Goal: Task Accomplishment & Management: Use online tool/utility

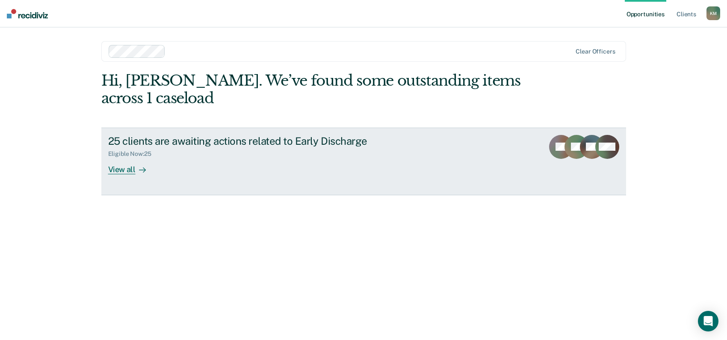
click at [118, 168] on div "View all" at bounding box center [132, 165] width 48 height 17
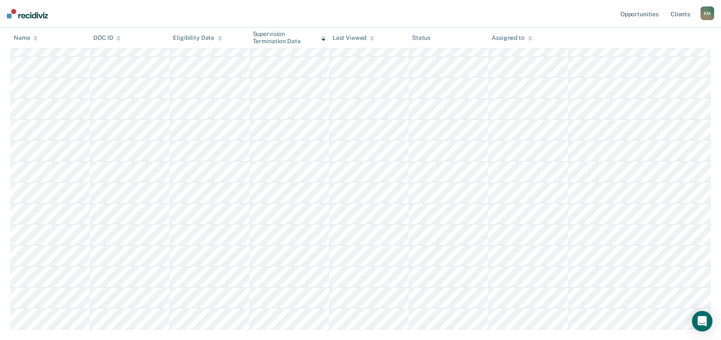
scroll to position [342, 0]
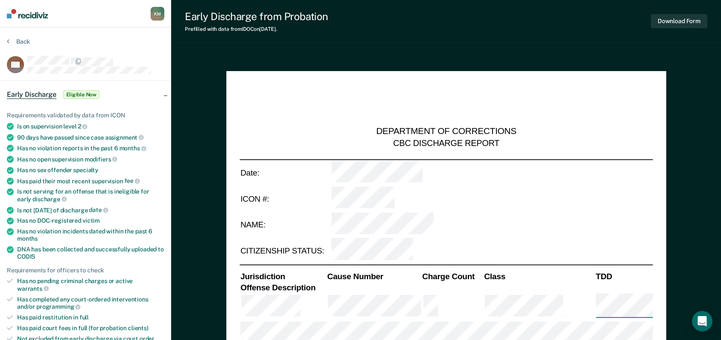
type textarea "x"
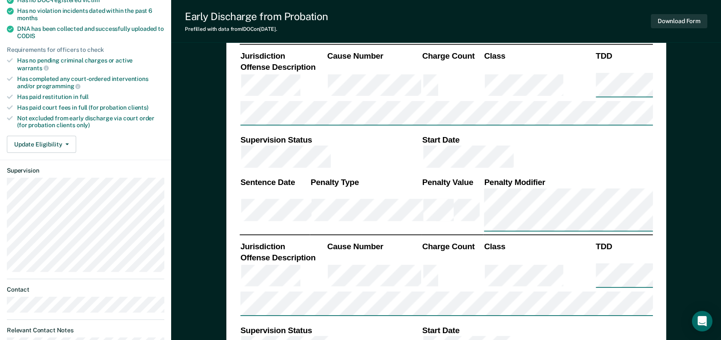
scroll to position [214, 0]
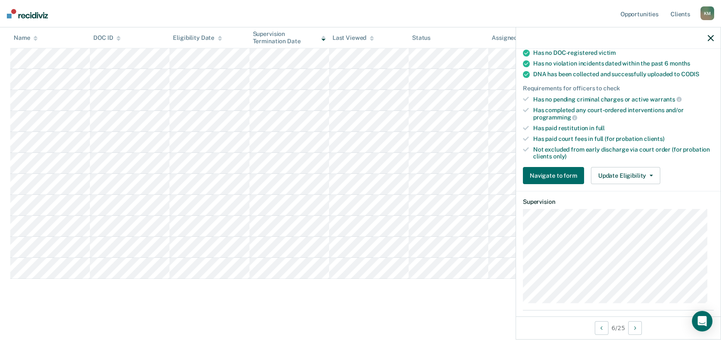
scroll to position [253, 0]
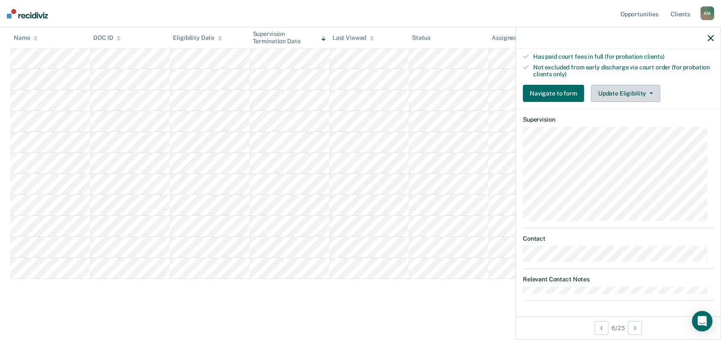
click at [603, 94] on button "Update Eligibility" at bounding box center [625, 93] width 69 height 17
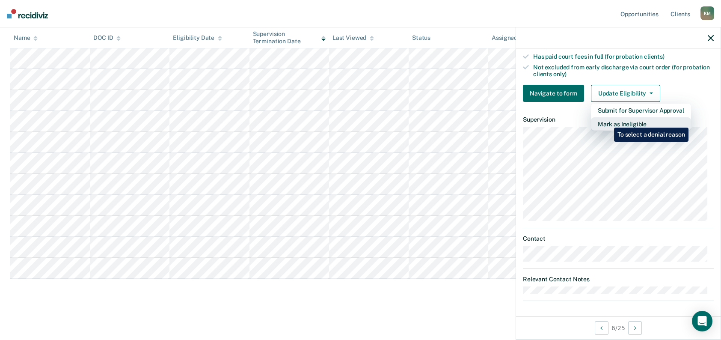
click at [608, 121] on button "Mark as Ineligible" at bounding box center [641, 124] width 100 height 14
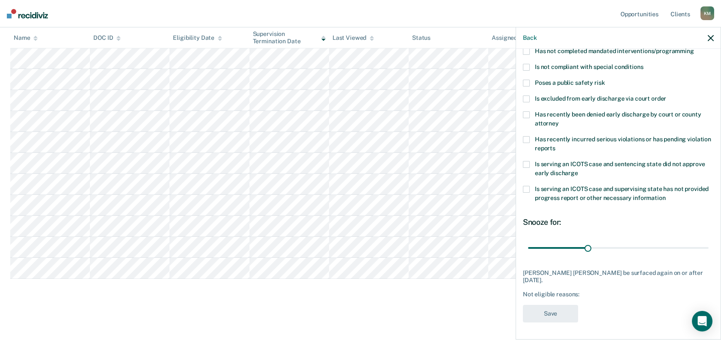
scroll to position [89, 0]
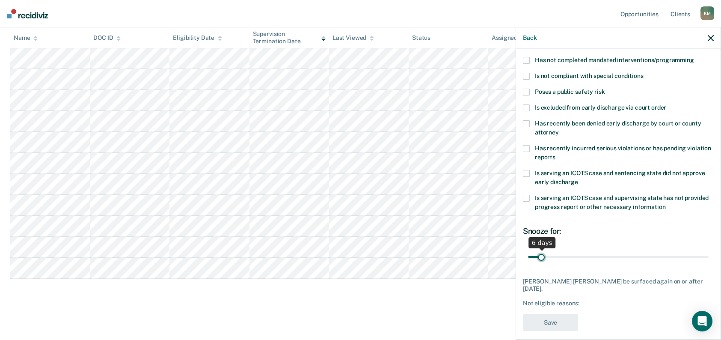
click at [540, 249] on input "range" at bounding box center [618, 256] width 181 height 15
drag, startPoint x: 537, startPoint y: 254, endPoint x: 642, endPoint y: 254, distance: 104.4
type input "60"
click at [642, 254] on input "range" at bounding box center [618, 256] width 181 height 15
click at [594, 299] on div "Not eligible reasons:" at bounding box center [618, 302] width 191 height 7
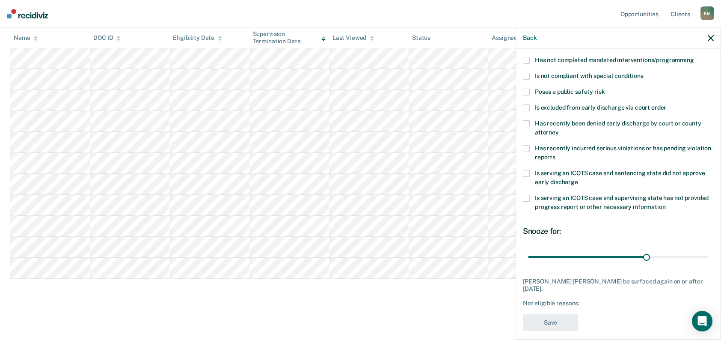
click at [581, 299] on div "Not eligible reasons:" at bounding box center [618, 302] width 191 height 7
click at [585, 299] on div "Not eligible reasons:" at bounding box center [618, 302] width 191 height 7
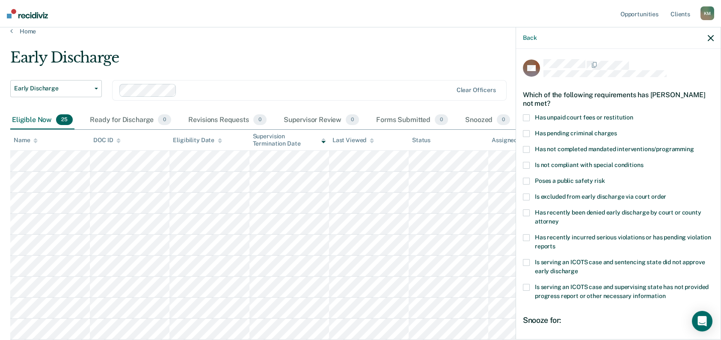
scroll to position [0, 0]
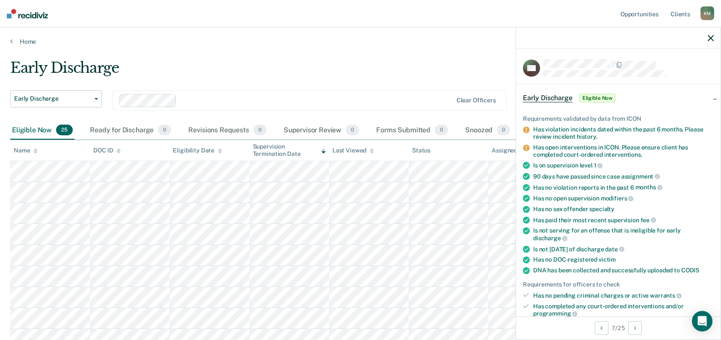
click at [709, 38] on icon "button" at bounding box center [711, 38] width 6 height 6
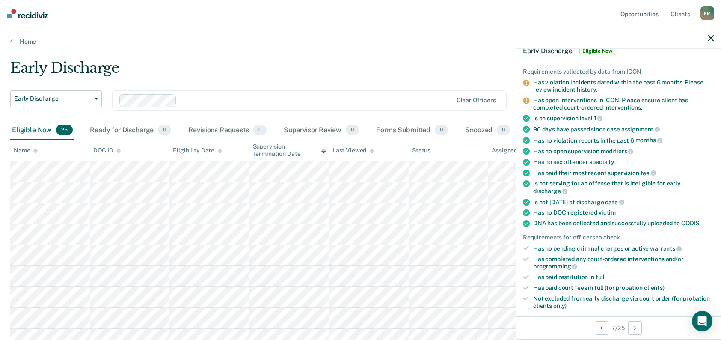
scroll to position [171, 0]
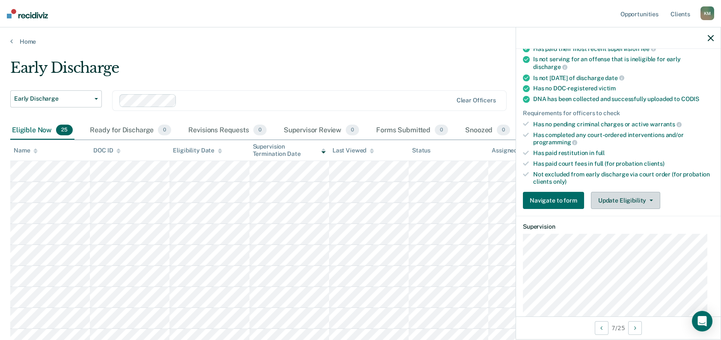
click at [605, 196] on button "Update Eligibility" at bounding box center [625, 200] width 69 height 17
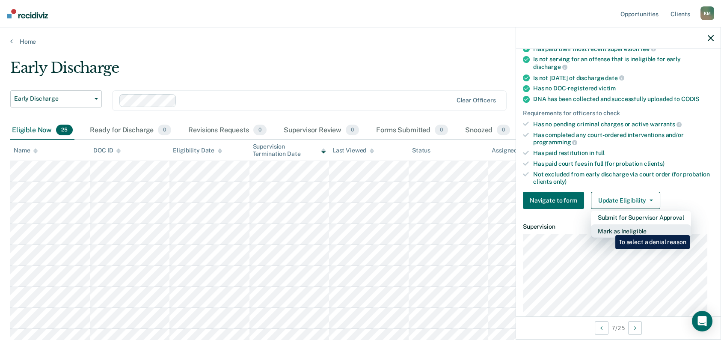
click at [609, 229] on button "Mark as Ineligible" at bounding box center [641, 231] width 100 height 14
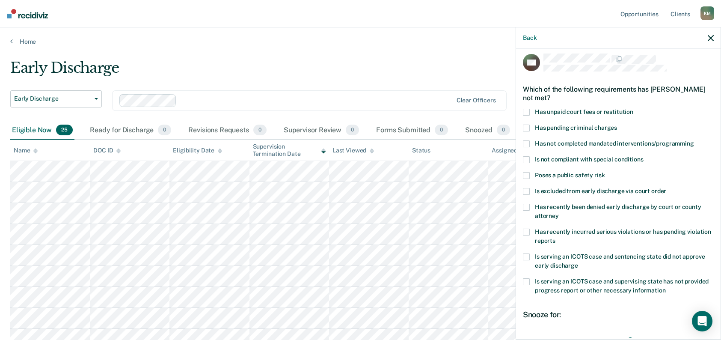
scroll to position [0, 0]
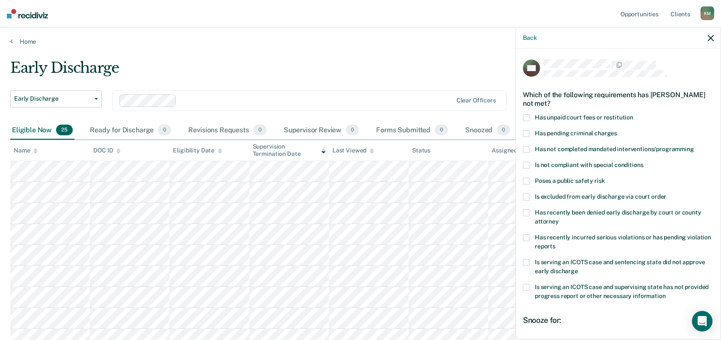
click at [526, 115] on span at bounding box center [526, 117] width 7 height 7
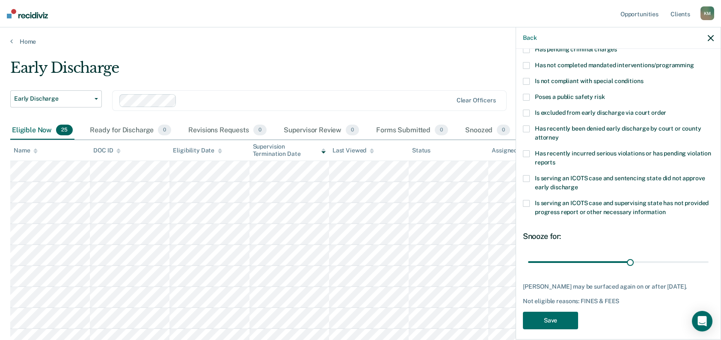
scroll to position [86, 0]
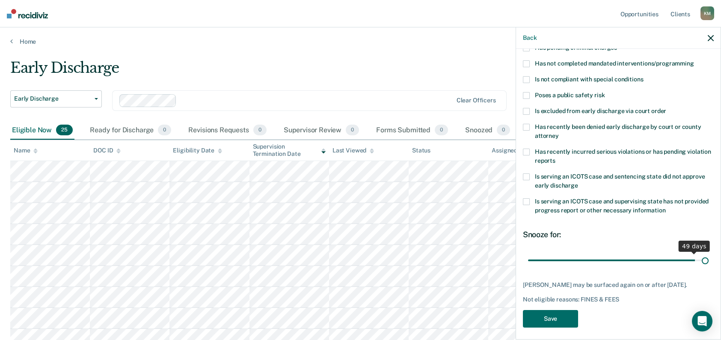
type input "52"
drag, startPoint x: 627, startPoint y: 259, endPoint x: 703, endPoint y: 261, distance: 76.6
click at [703, 261] on input "range" at bounding box center [618, 259] width 181 height 15
drag, startPoint x: 697, startPoint y: 257, endPoint x: 715, endPoint y: 260, distance: 18.6
click at [708, 260] on input "range" at bounding box center [618, 259] width 181 height 15
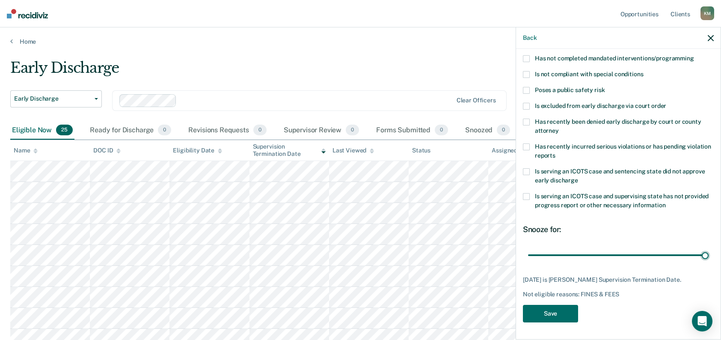
scroll to position [96, 0]
drag, startPoint x: 698, startPoint y: 249, endPoint x: 716, endPoint y: 248, distance: 18.0
click at [708, 248] on input "range" at bounding box center [618, 254] width 181 height 15
click at [546, 310] on button "Save" at bounding box center [550, 314] width 55 height 18
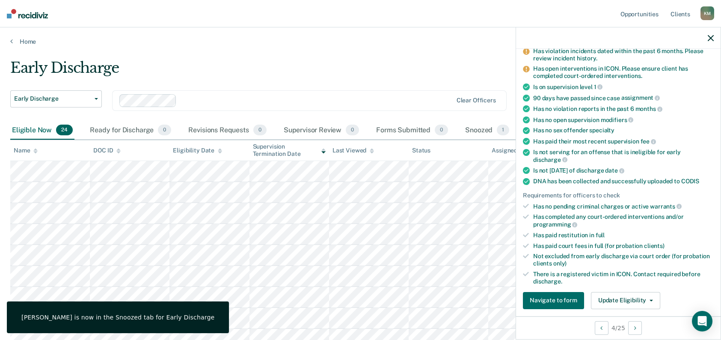
scroll to position [114, 0]
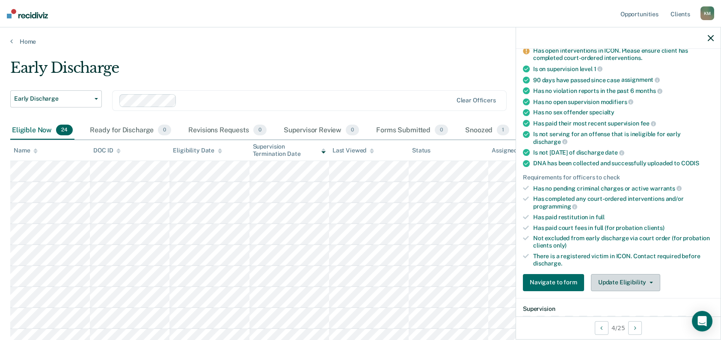
click at [615, 281] on button "Update Eligibility" at bounding box center [625, 282] width 69 height 17
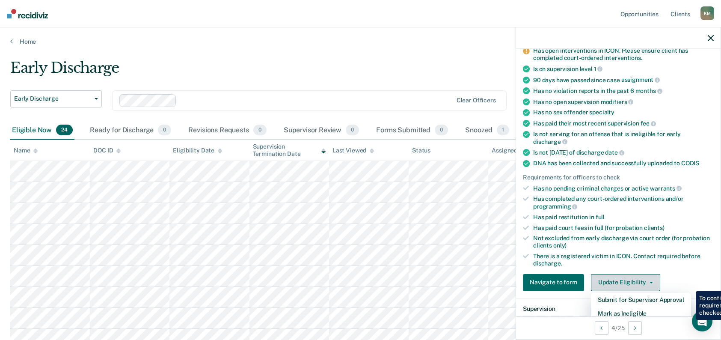
click at [621, 276] on button "Update Eligibility" at bounding box center [625, 282] width 69 height 17
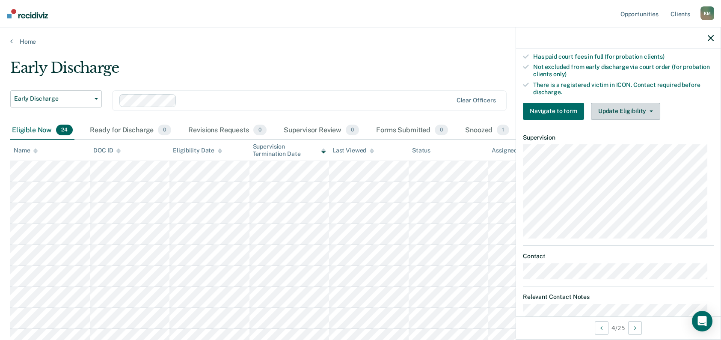
scroll to position [200, 0]
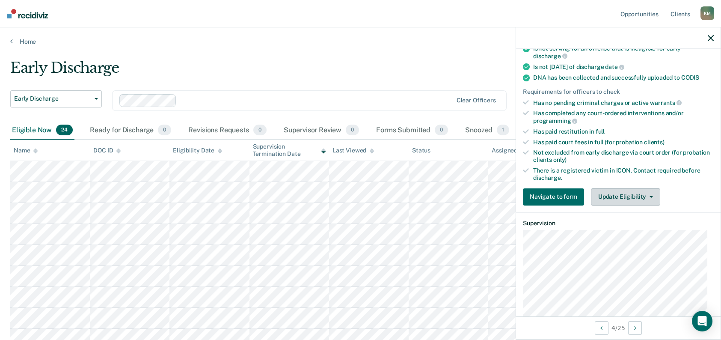
click at [609, 197] on button "Update Eligibility" at bounding box center [625, 196] width 69 height 17
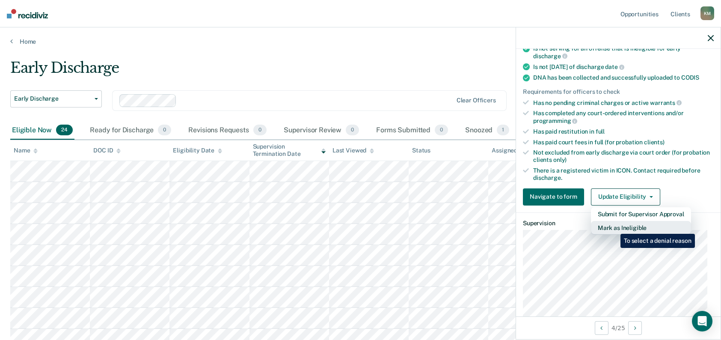
click at [614, 227] on button "Mark as Ineligible" at bounding box center [641, 228] width 100 height 14
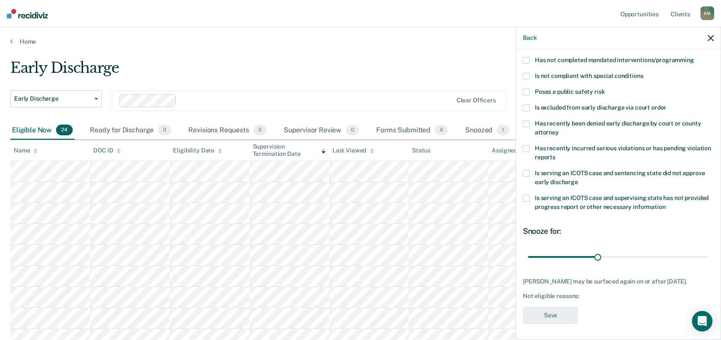
scroll to position [0, 0]
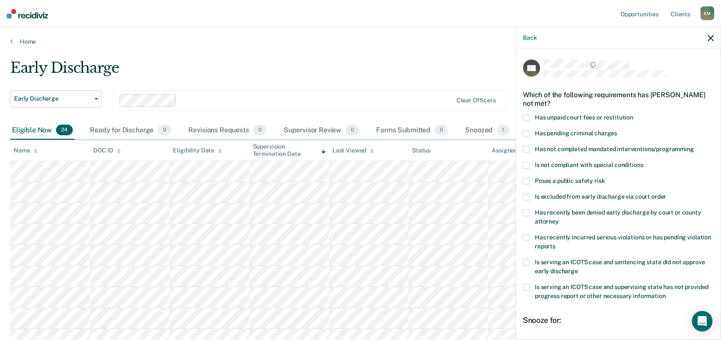
click at [526, 117] on span at bounding box center [526, 117] width 7 height 7
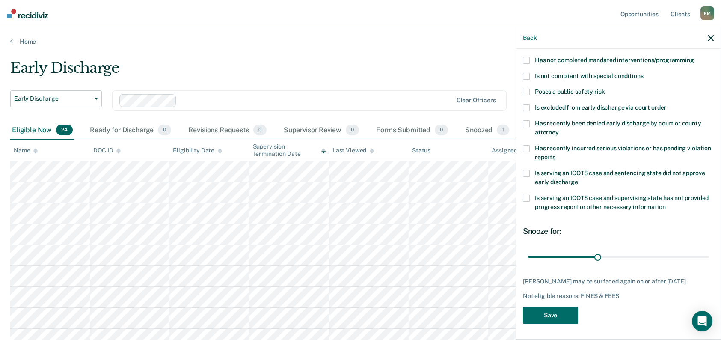
scroll to position [171, 0]
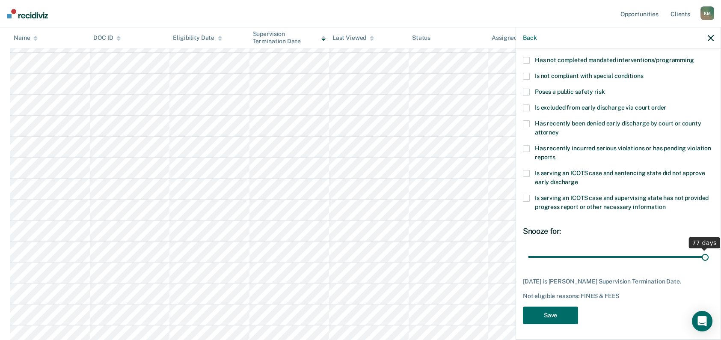
drag, startPoint x: 595, startPoint y: 254, endPoint x: 726, endPoint y: 260, distance: 131.5
type input "77"
click at [708, 260] on input "range" at bounding box center [618, 256] width 181 height 15
click at [538, 313] on button "Save" at bounding box center [550, 315] width 55 height 18
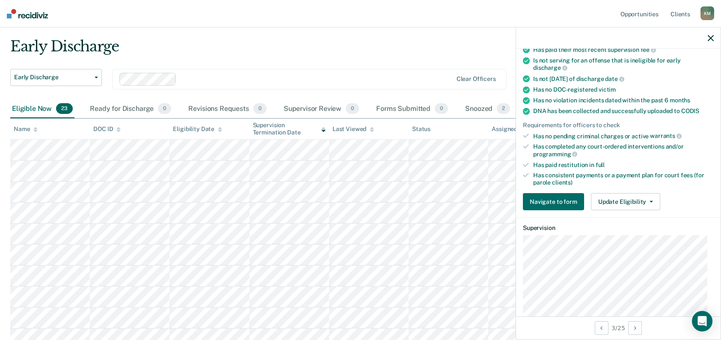
scroll to position [164, 0]
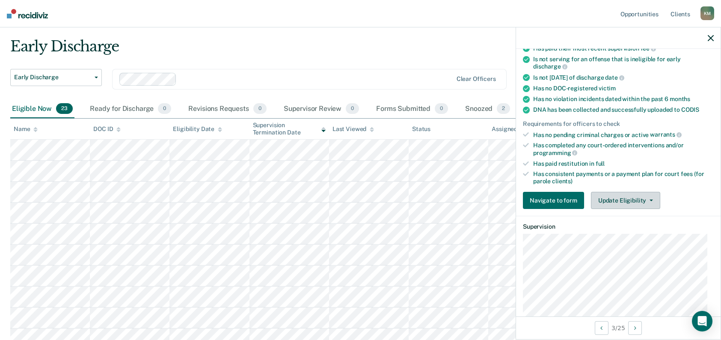
click at [614, 204] on button "Update Eligibility" at bounding box center [625, 200] width 69 height 17
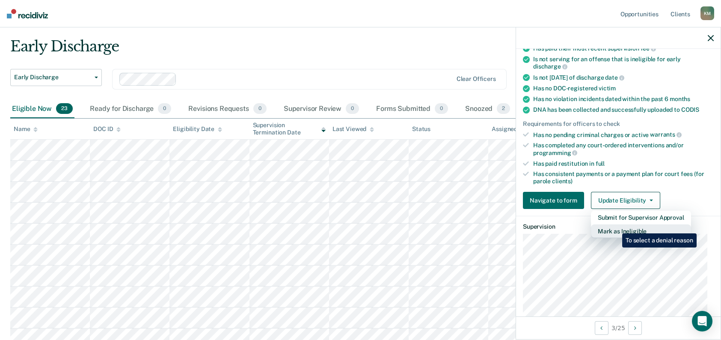
click at [616, 227] on button "Mark as Ineligible" at bounding box center [641, 231] width 100 height 14
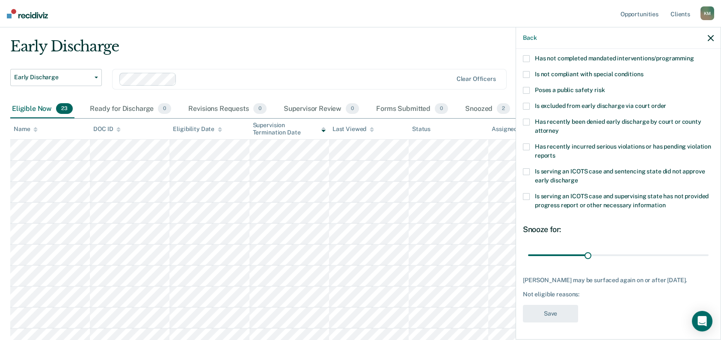
scroll to position [96, 0]
click at [585, 249] on input "range" at bounding box center [618, 254] width 181 height 15
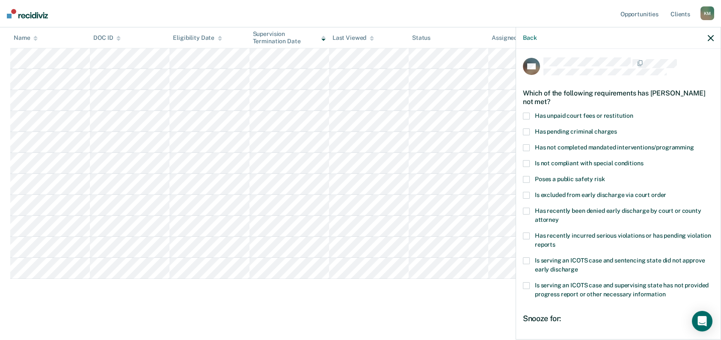
scroll to position [0, 0]
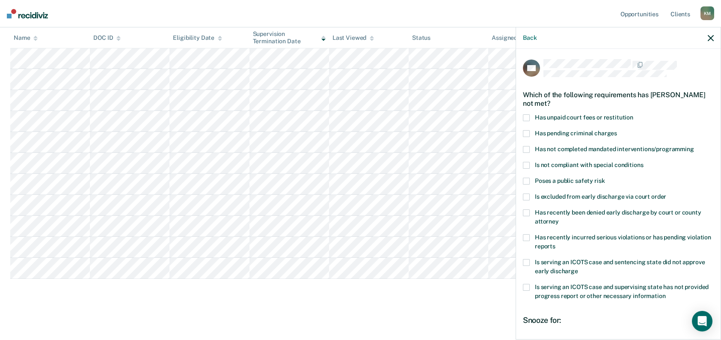
click at [713, 37] on icon "button" at bounding box center [711, 38] width 6 height 6
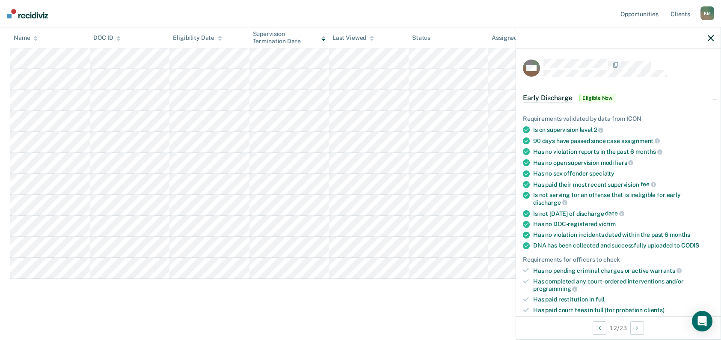
click at [600, 98] on span "Eligible Now" at bounding box center [597, 98] width 36 height 9
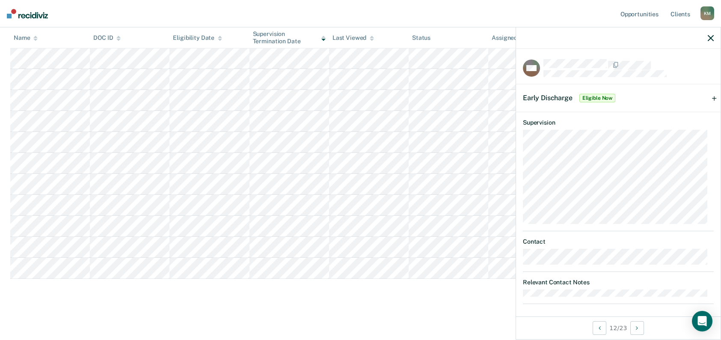
click at [707, 37] on div at bounding box center [618, 37] width 205 height 21
click at [708, 35] on icon "button" at bounding box center [711, 38] width 6 height 6
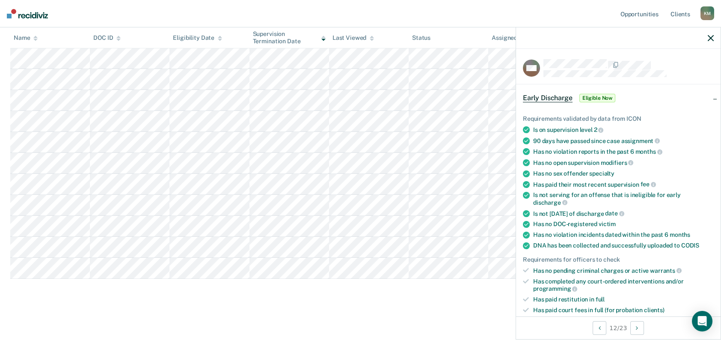
click at [593, 95] on span "Eligible Now" at bounding box center [597, 98] width 36 height 9
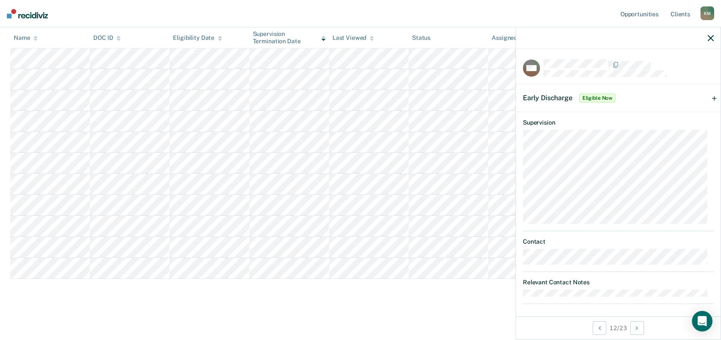
click at [707, 98] on div "Early Discharge Eligible Now" at bounding box center [618, 97] width 205 height 27
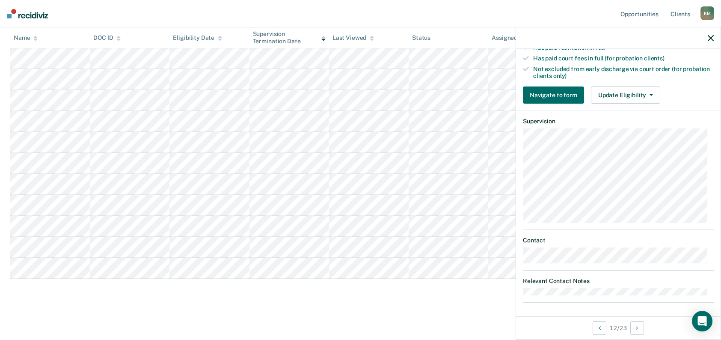
scroll to position [253, 0]
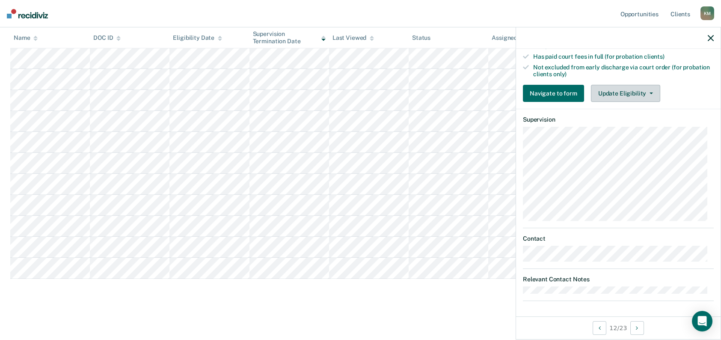
click at [611, 98] on button "Update Eligibility" at bounding box center [625, 93] width 69 height 17
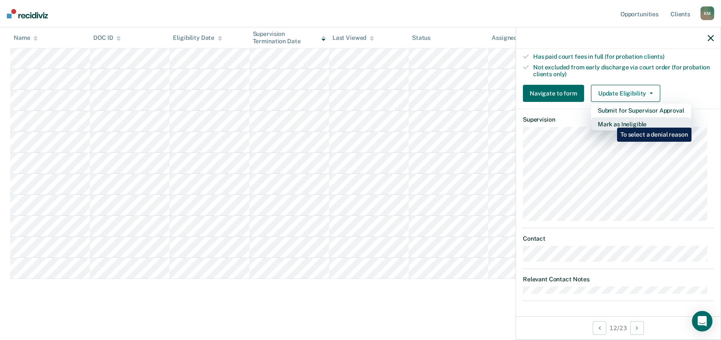
click at [611, 121] on button "Mark as Ineligible" at bounding box center [641, 124] width 100 height 14
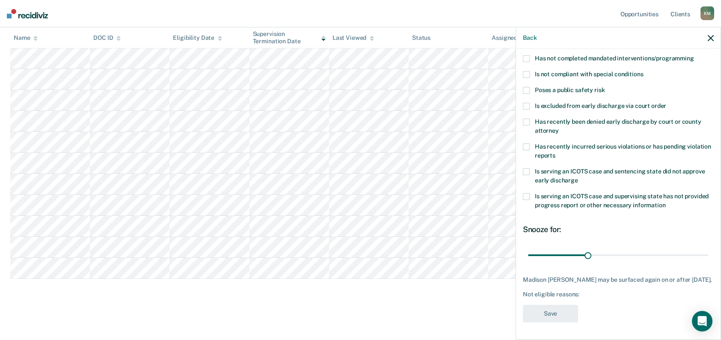
click at [527, 168] on span at bounding box center [526, 171] width 7 height 7
click at [712, 39] on icon "button" at bounding box center [711, 38] width 6 height 6
